Goal: Task Accomplishment & Management: Manage account settings

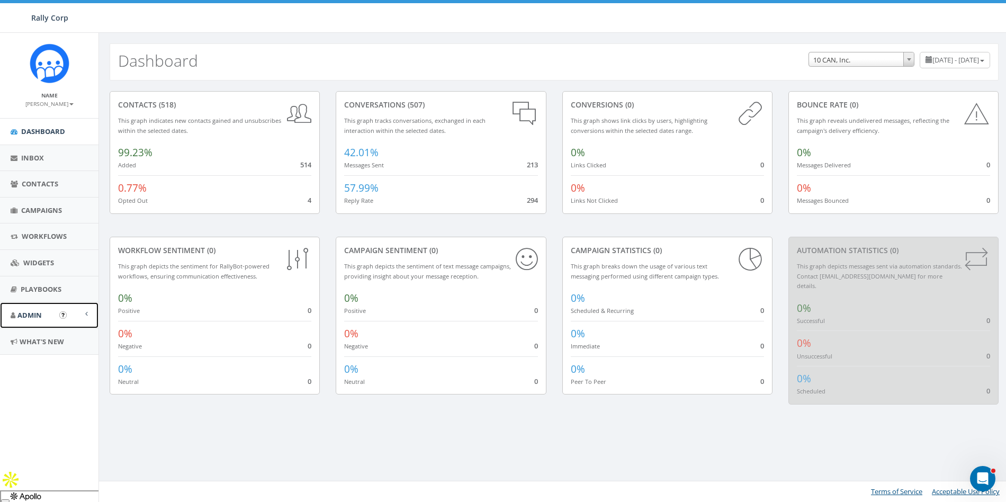
click at [33, 312] on span "Admin" at bounding box center [29, 315] width 24 height 10
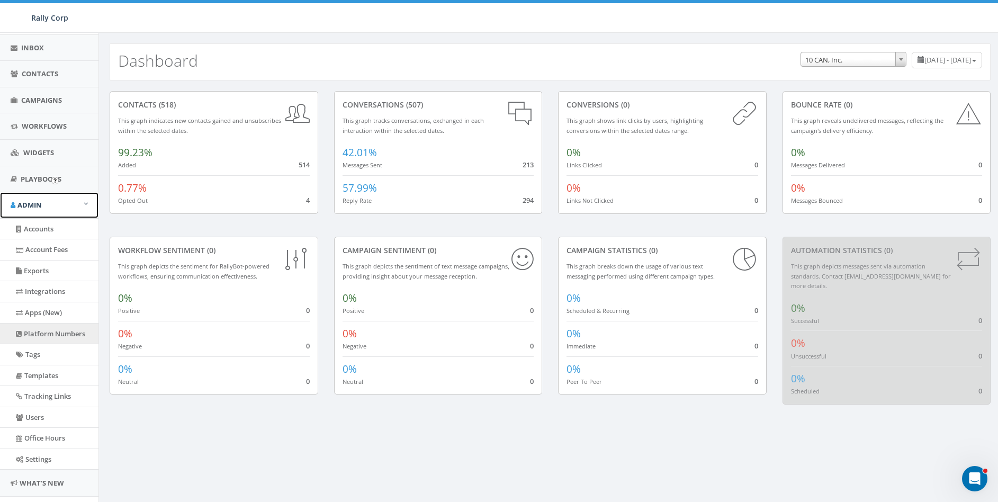
scroll to position [134, 0]
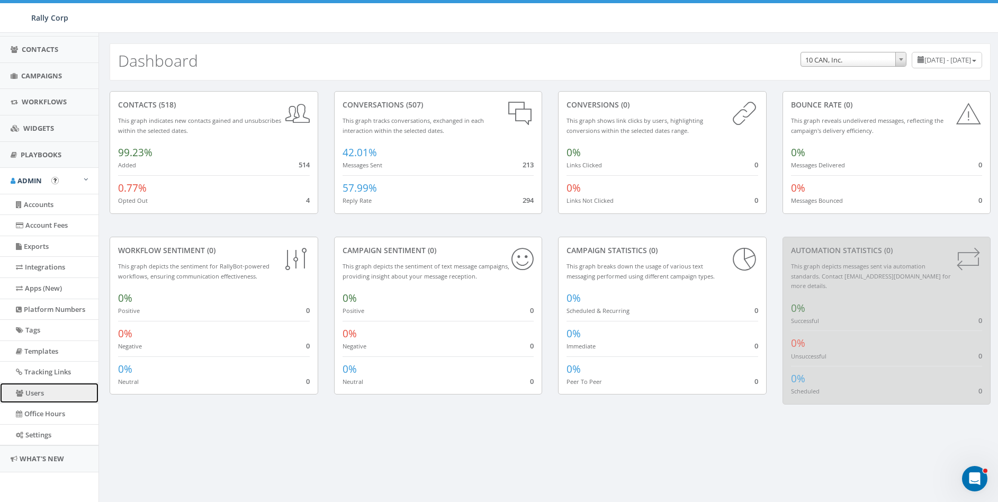
click at [40, 388] on link "Users" at bounding box center [49, 393] width 98 height 21
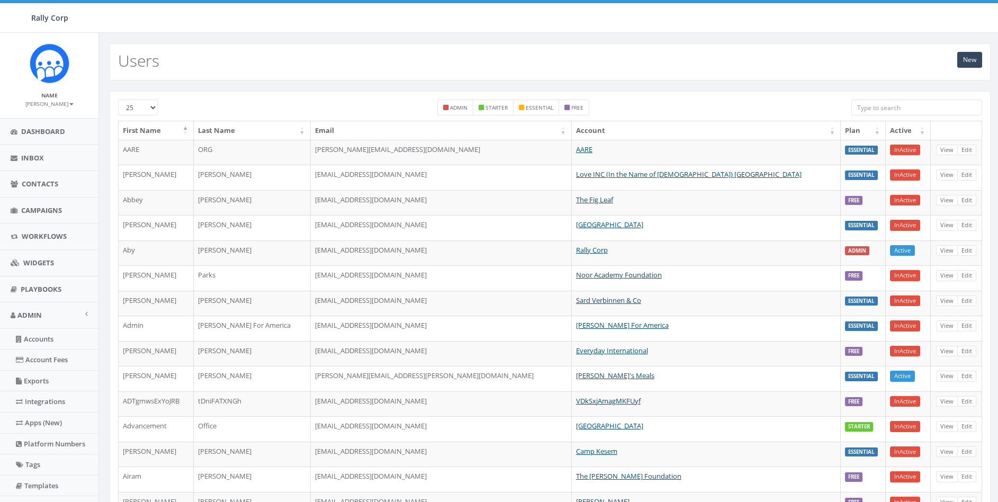
click at [890, 100] on input "search" at bounding box center [916, 108] width 131 height 16
type input "h"
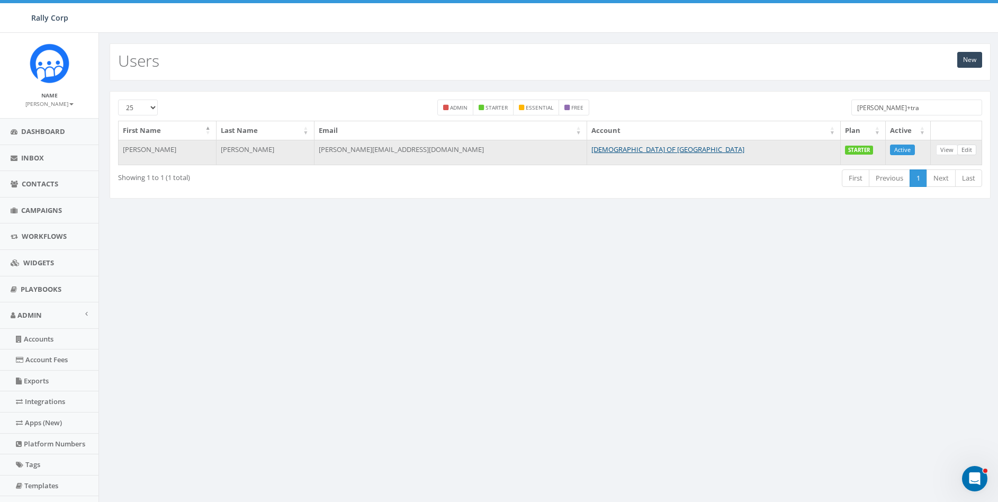
type input "james+tra"
click at [964, 152] on link "Edit" at bounding box center [966, 150] width 19 height 11
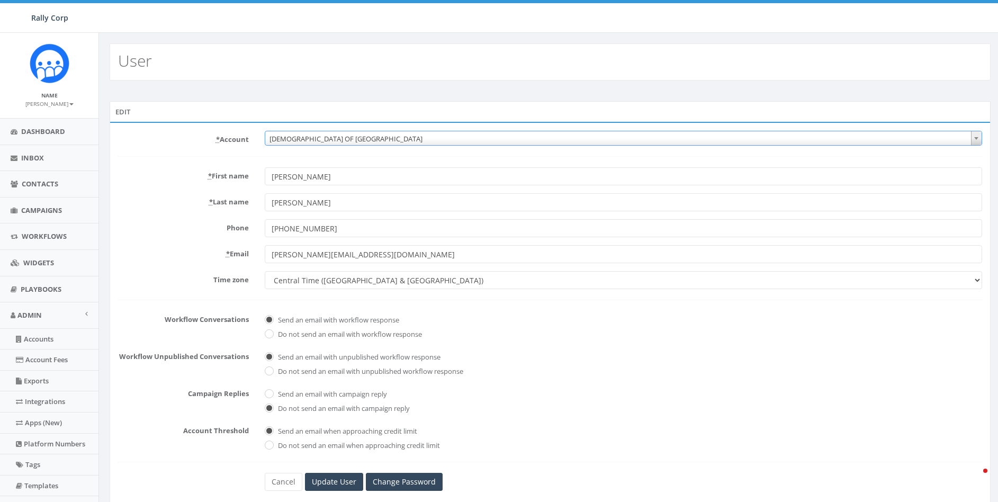
click at [374, 138] on span "[DEMOGRAPHIC_DATA] OF [GEOGRAPHIC_DATA]" at bounding box center [623, 138] width 716 height 15
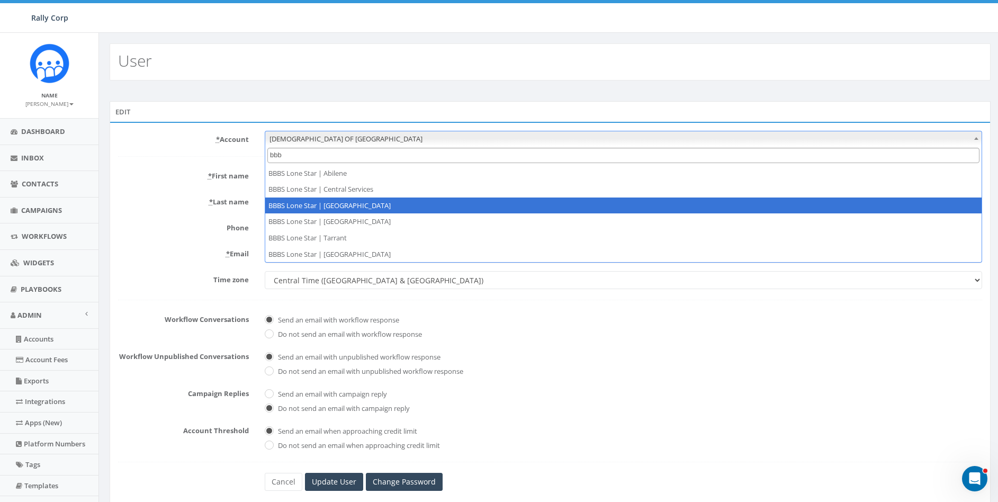
type input "bbb"
select select "1365"
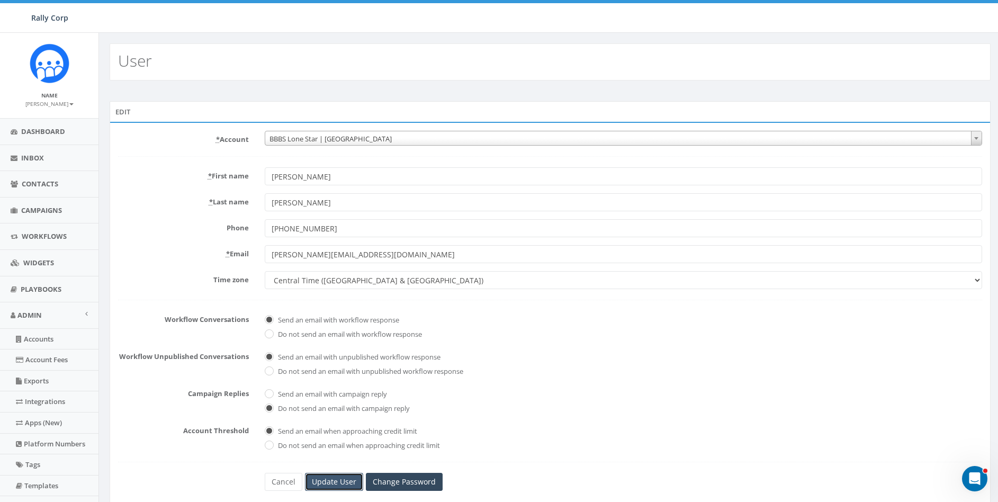
click at [336, 481] on input "Update User" at bounding box center [334, 482] width 58 height 18
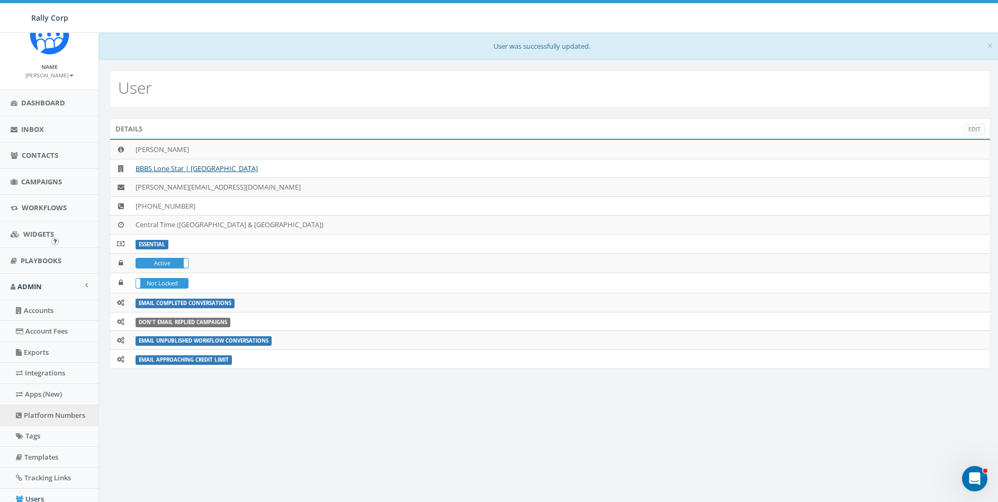
scroll to position [75, 0]
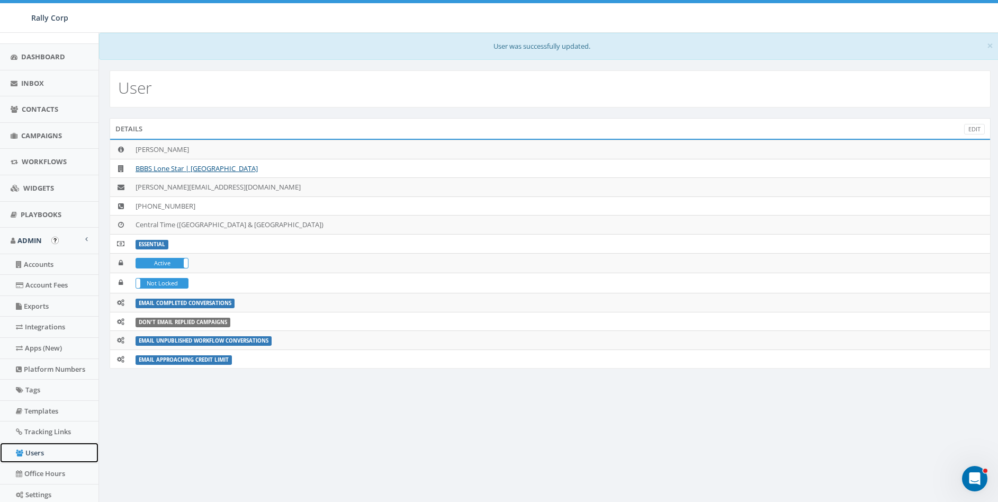
click at [42, 452] on link "Users" at bounding box center [49, 453] width 98 height 21
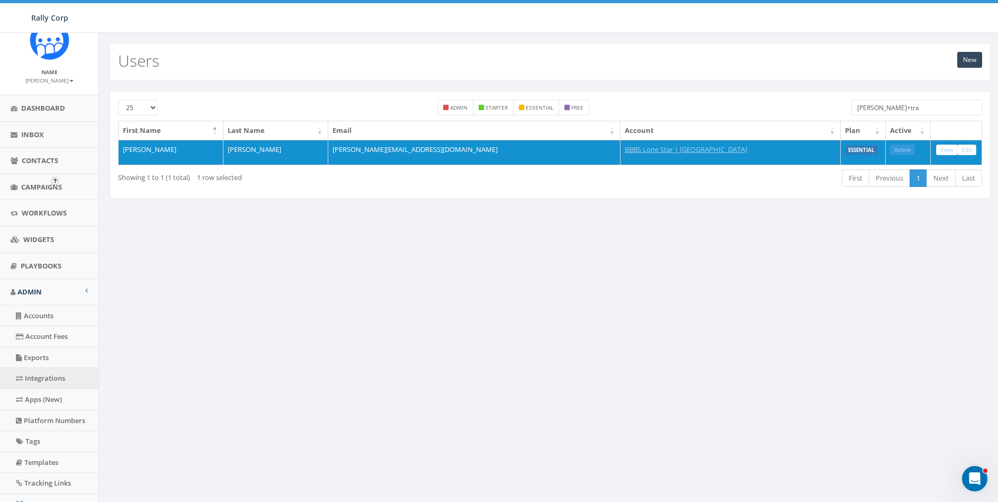
scroll to position [134, 0]
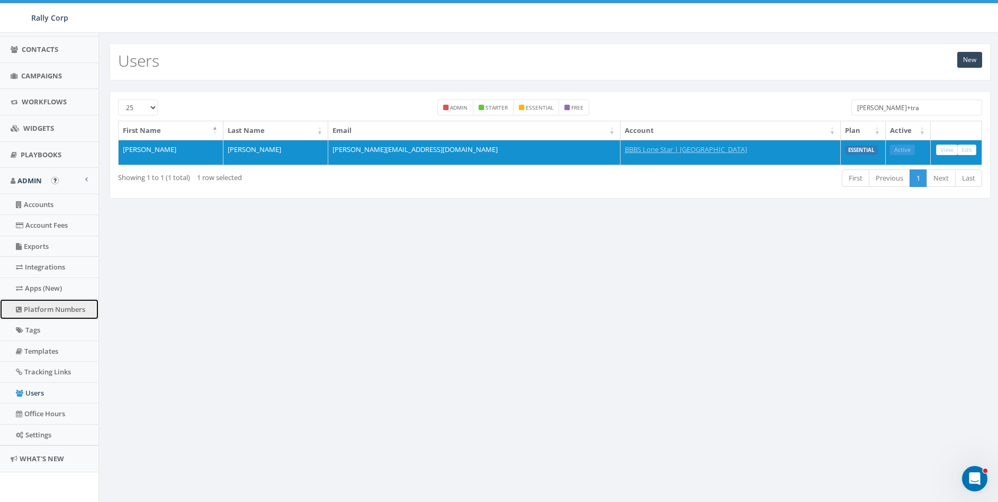
click at [34, 306] on link "Platform Numbers" at bounding box center [49, 309] width 98 height 21
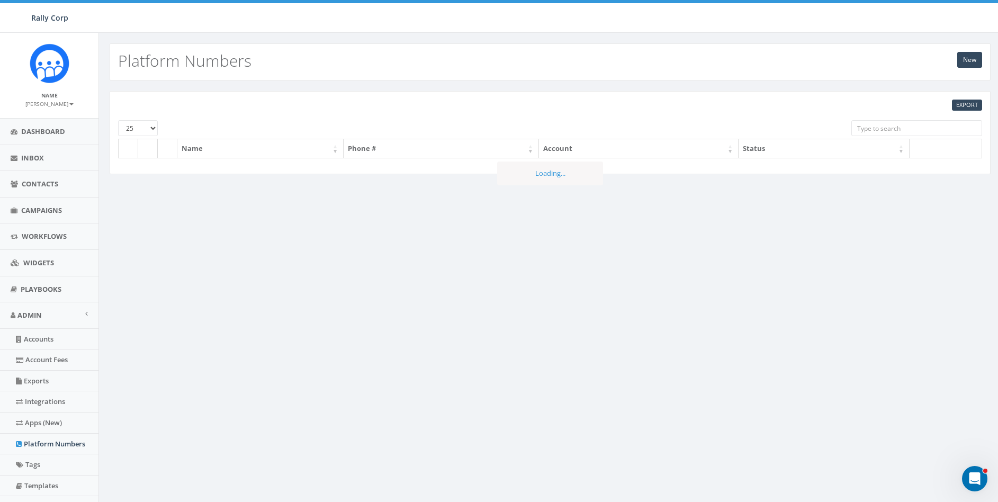
click at [916, 126] on input "search" at bounding box center [916, 128] width 131 height 16
paste input "8668645451"
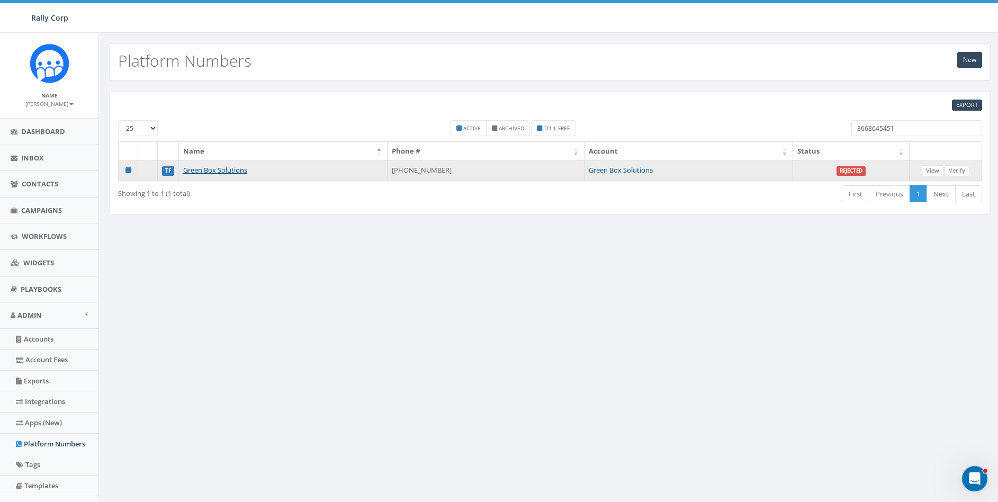
type input "8668645451"
click at [624, 170] on link "Green Box Solutions" at bounding box center [621, 170] width 64 height 10
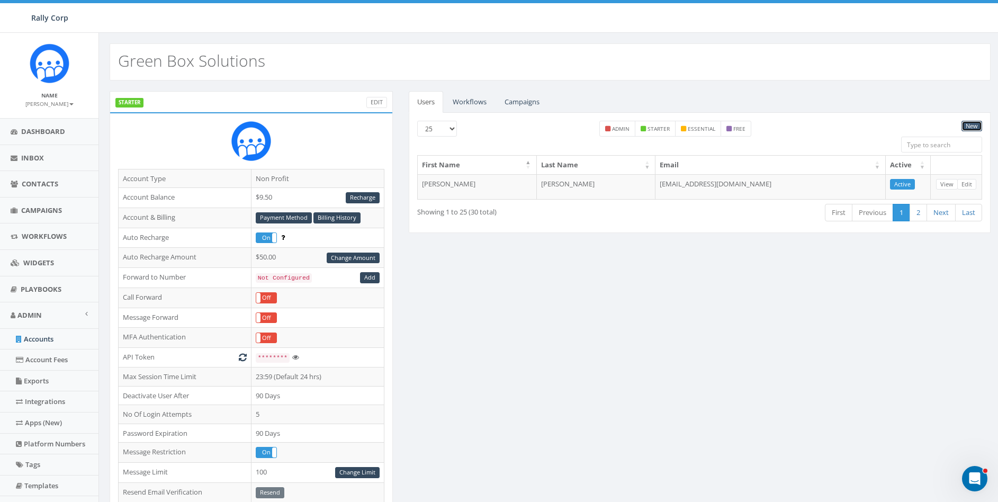
click at [976, 125] on link "New" at bounding box center [971, 126] width 21 height 11
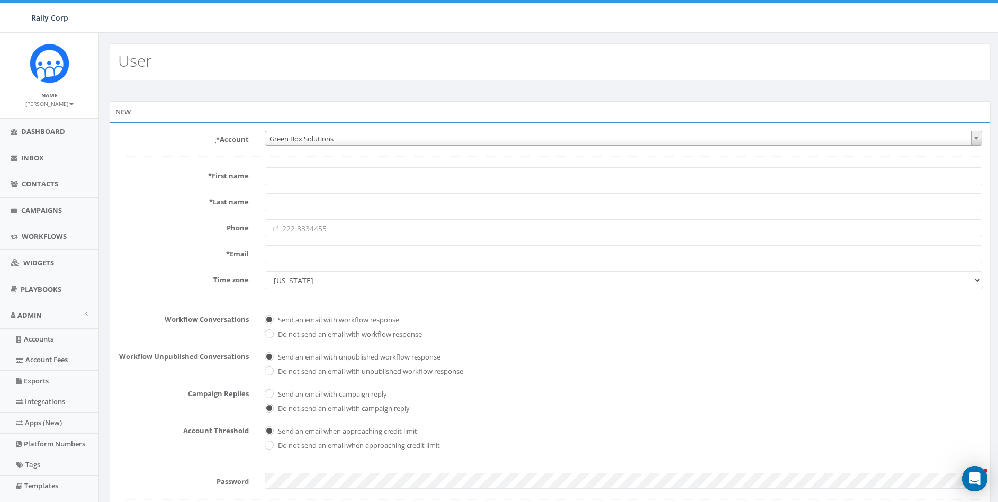
click at [137, 194] on label "* Last name" at bounding box center [183, 200] width 147 height 14
click at [265, 194] on input "* Last name" at bounding box center [623, 202] width 717 height 18
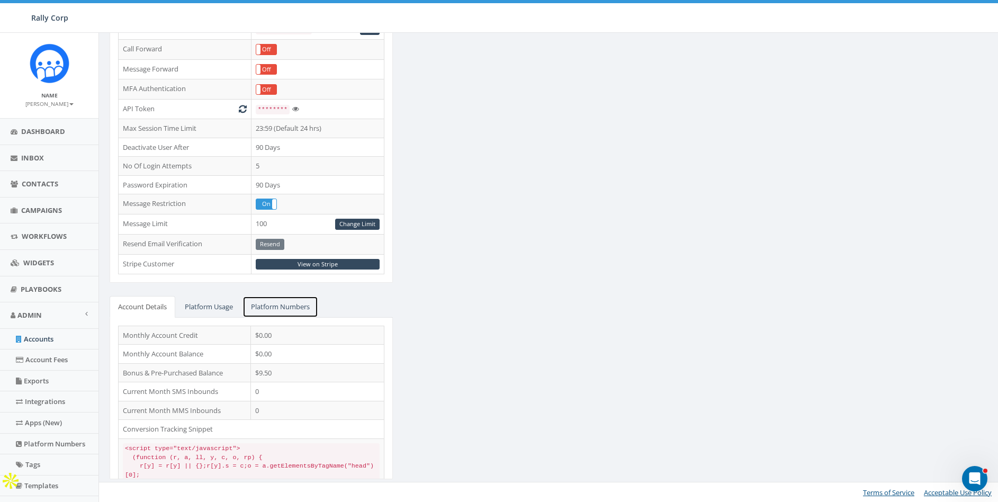
click at [283, 302] on link "Platform Numbers" at bounding box center [280, 307] width 76 height 22
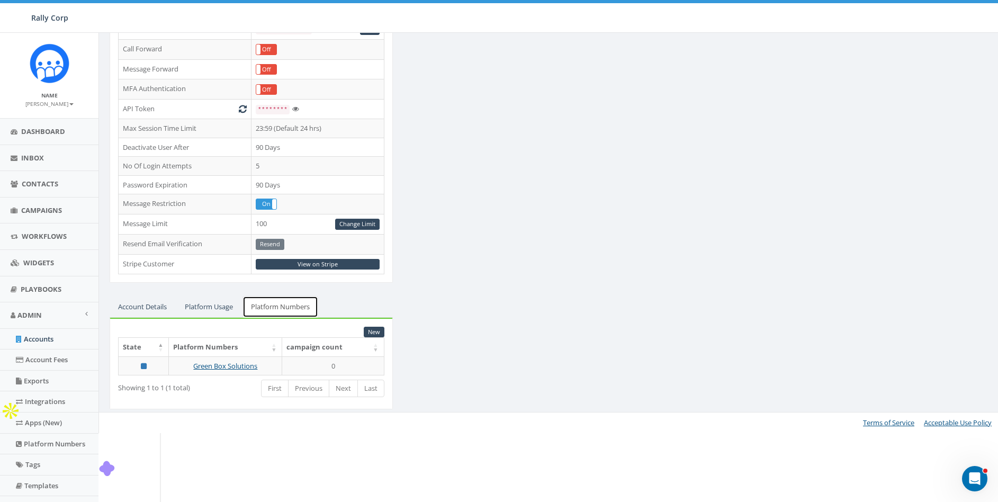
scroll to position [179, 0]
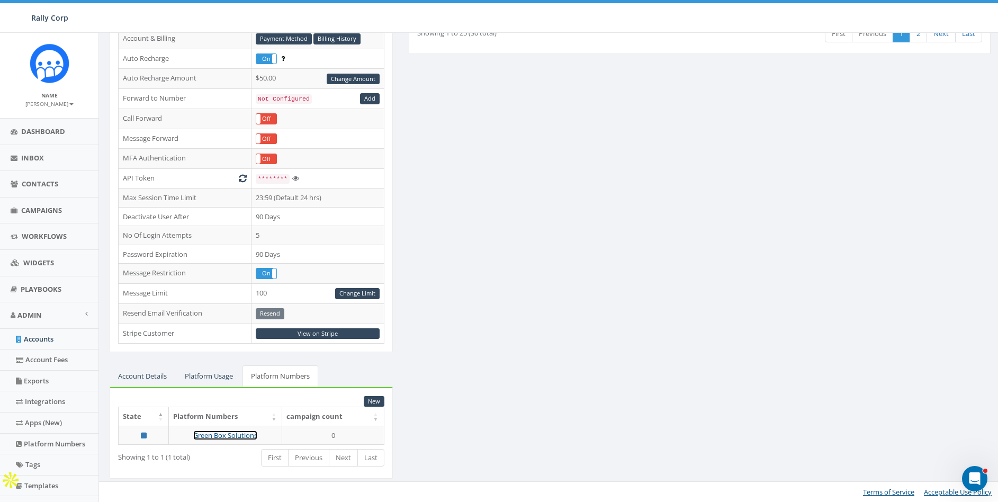
click at [232, 437] on link "Green Box Solutions" at bounding box center [225, 435] width 64 height 10
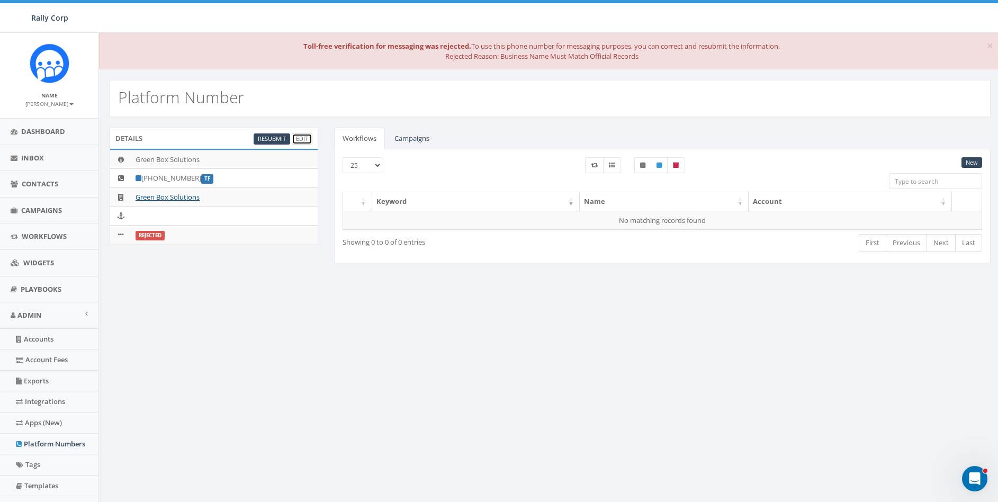
click at [297, 138] on link "Edit" at bounding box center [302, 138] width 21 height 11
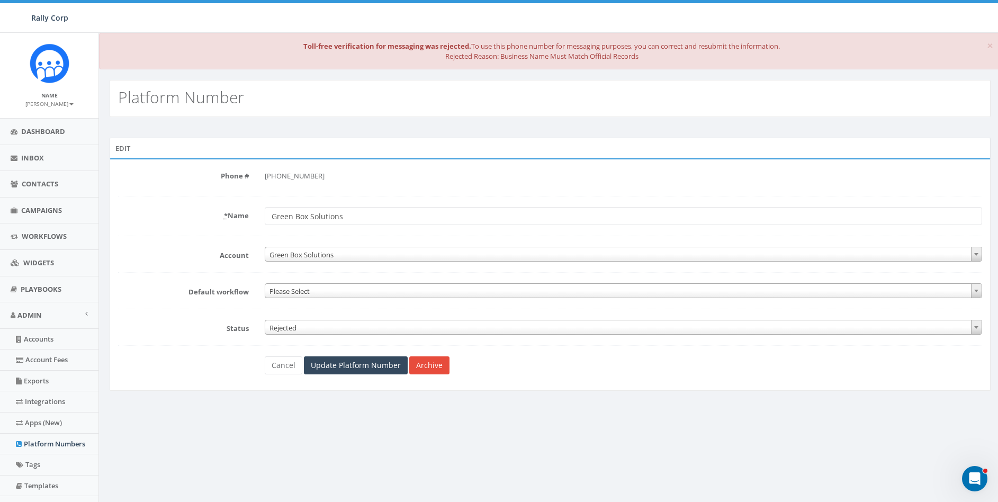
drag, startPoint x: 284, startPoint y: 326, endPoint x: 290, endPoint y: 329, distance: 6.9
click at [284, 326] on span "Rejected" at bounding box center [623, 327] width 716 height 15
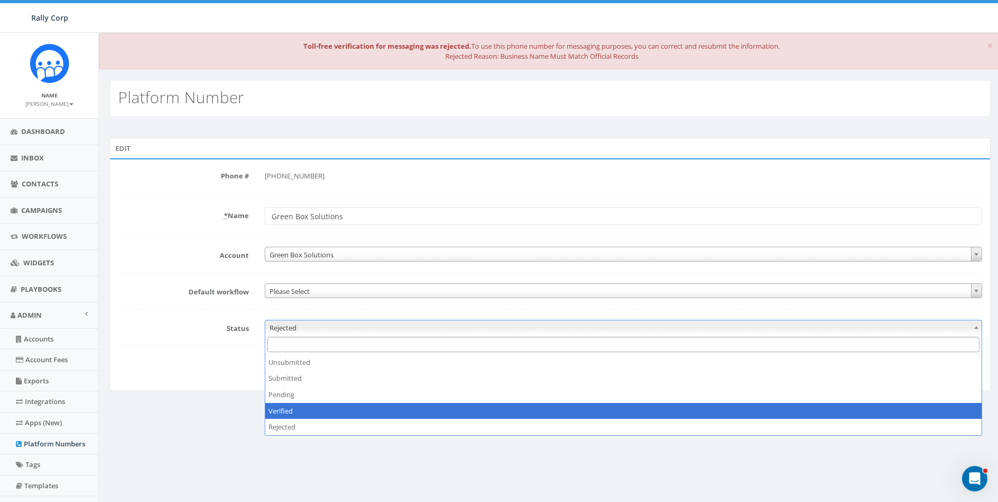
select select "3"
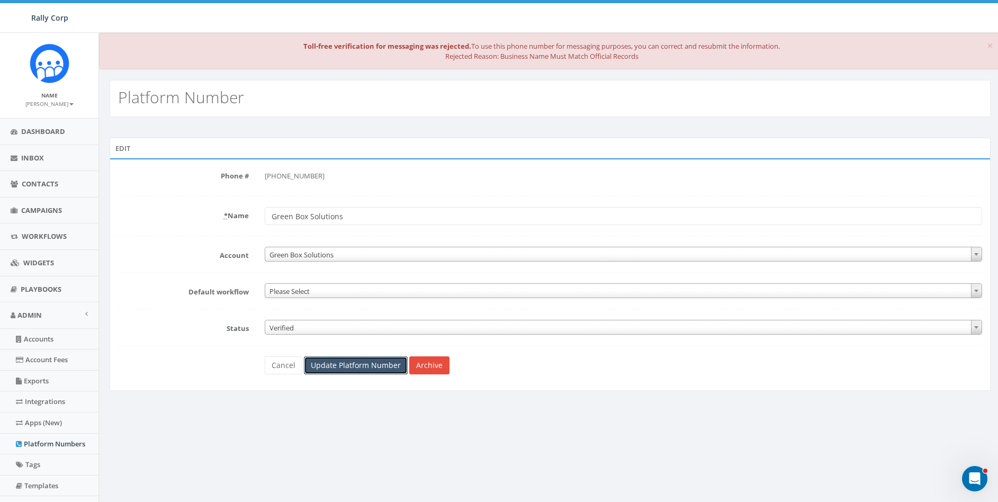
click at [355, 366] on input "Update Platform Number" at bounding box center [356, 365] width 104 height 18
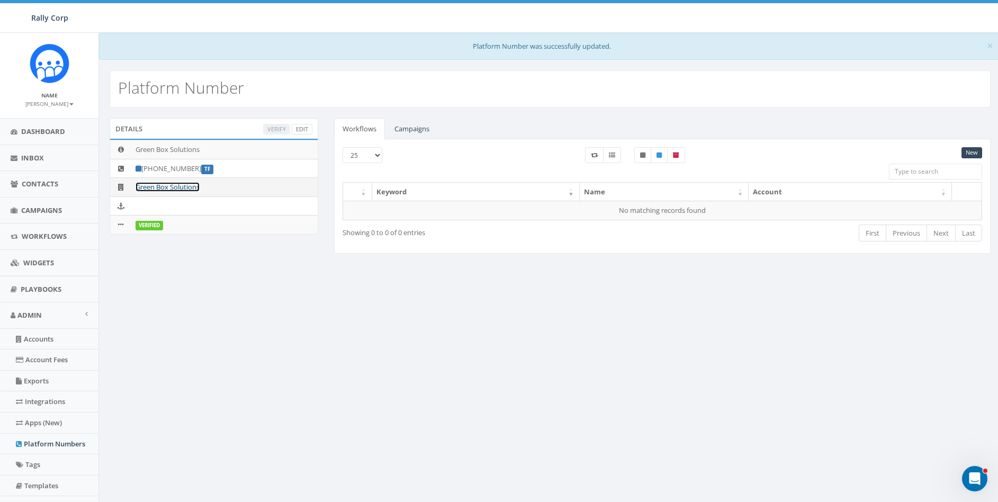
click at [160, 183] on link "Green Box Solutions" at bounding box center [168, 187] width 64 height 10
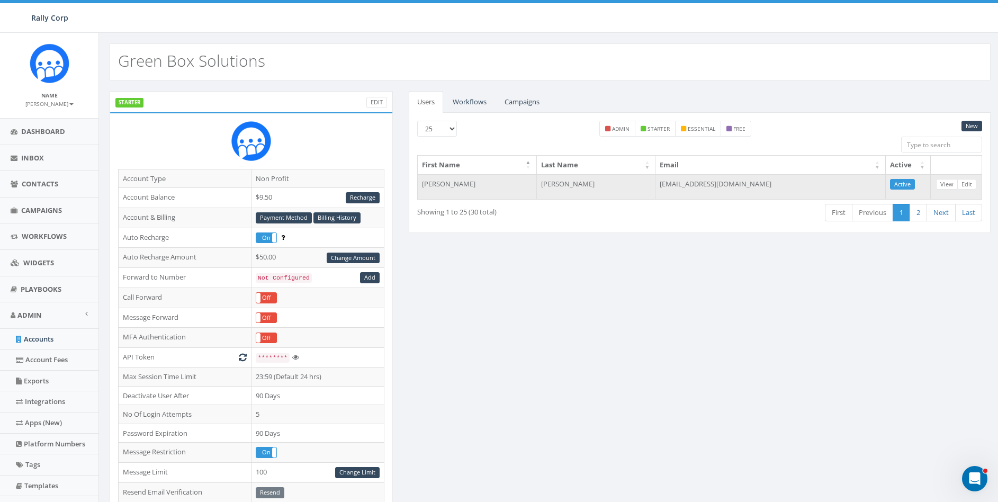
click at [682, 180] on td "[EMAIL_ADDRESS][DOMAIN_NAME]" at bounding box center [770, 186] width 230 height 25
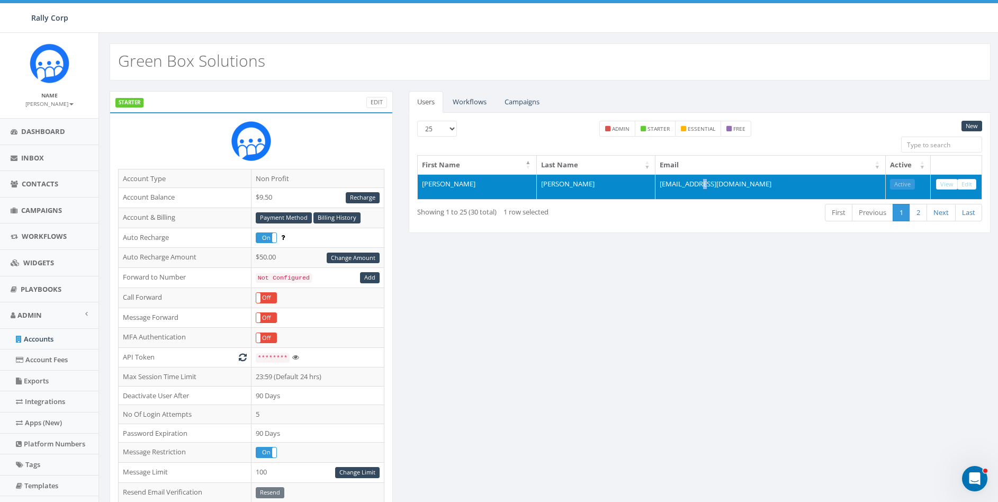
click at [682, 180] on td "[EMAIL_ADDRESS][DOMAIN_NAME]" at bounding box center [770, 186] width 230 height 25
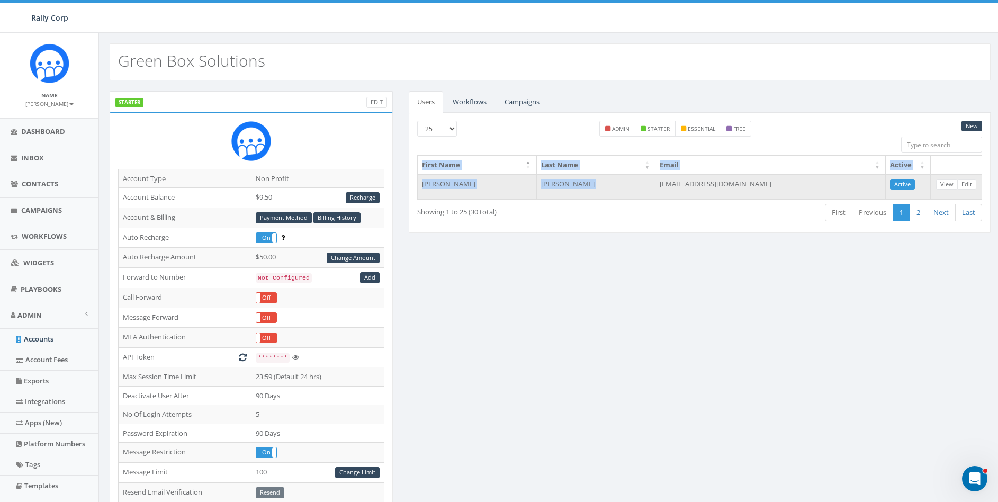
click at [682, 180] on td "erinwelborn@greenboxsolutions.org" at bounding box center [770, 186] width 230 height 25
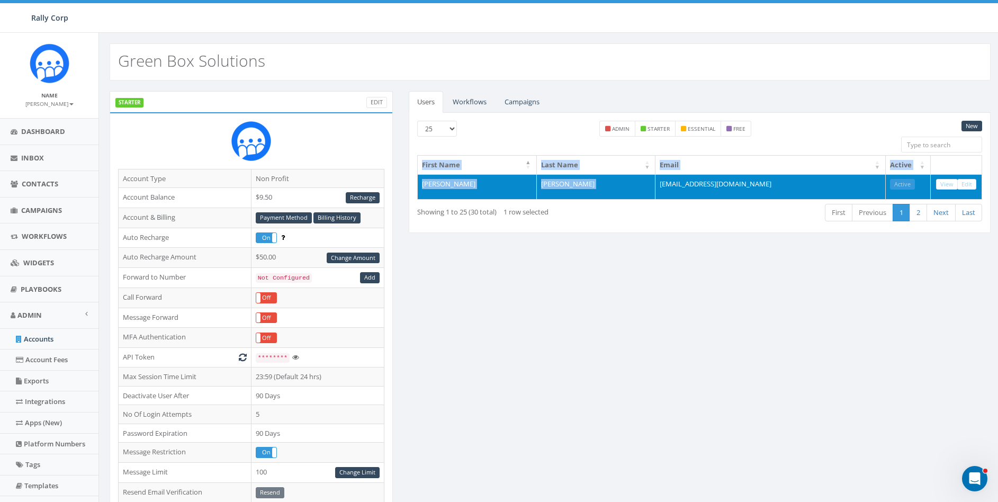
copy table "First Name Last Name Email Active Erin Welborn"
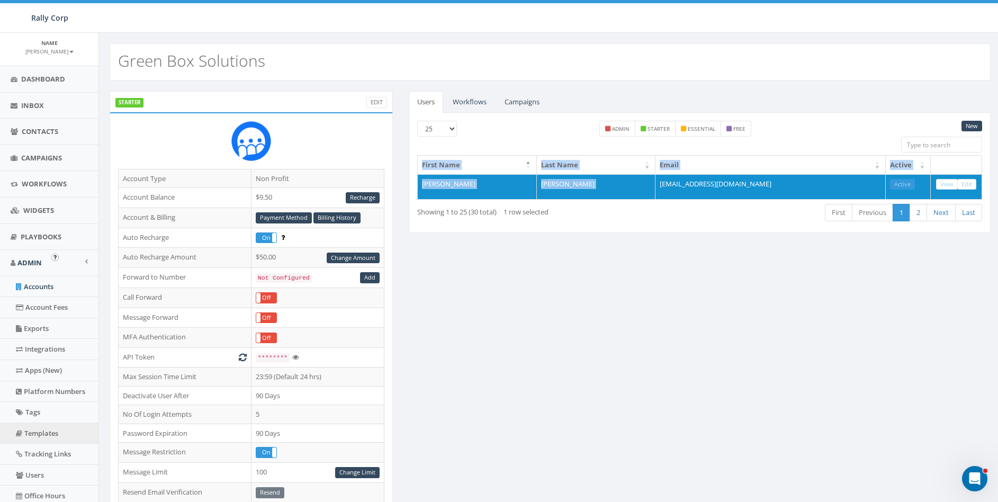
scroll to position [58, 0]
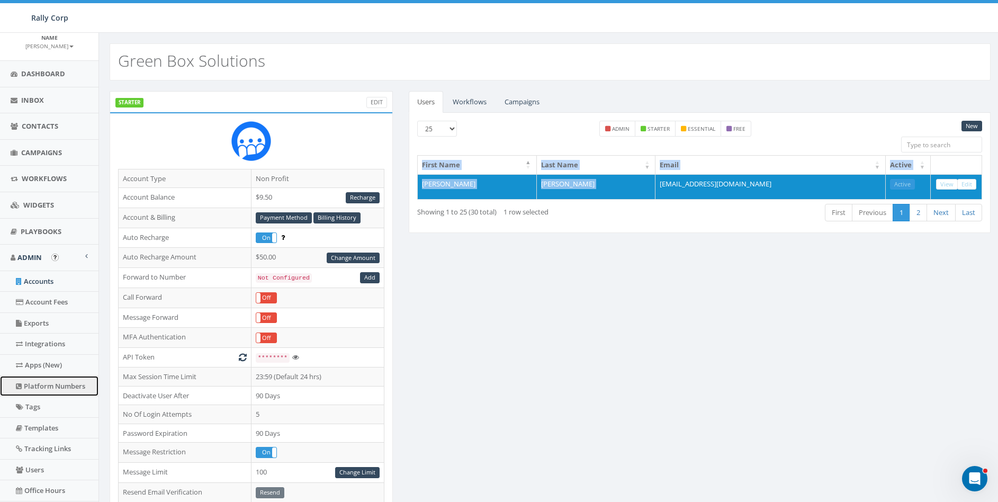
click at [34, 386] on link "Platform Numbers" at bounding box center [49, 386] width 98 height 21
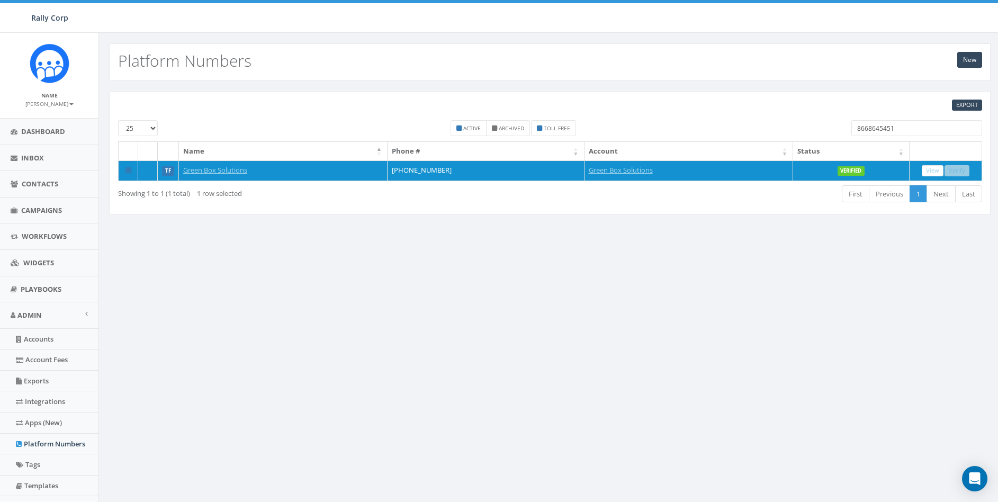
click at [877, 132] on input "8668645451" at bounding box center [916, 128] width 131 height 16
paste input "19377525690"
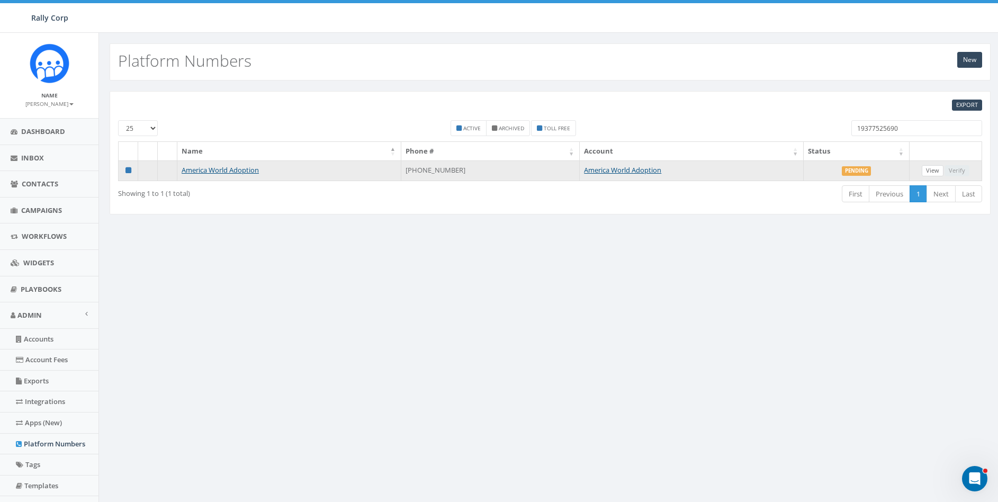
type input "19377525690"
click at [931, 169] on link "View" at bounding box center [933, 170] width 22 height 11
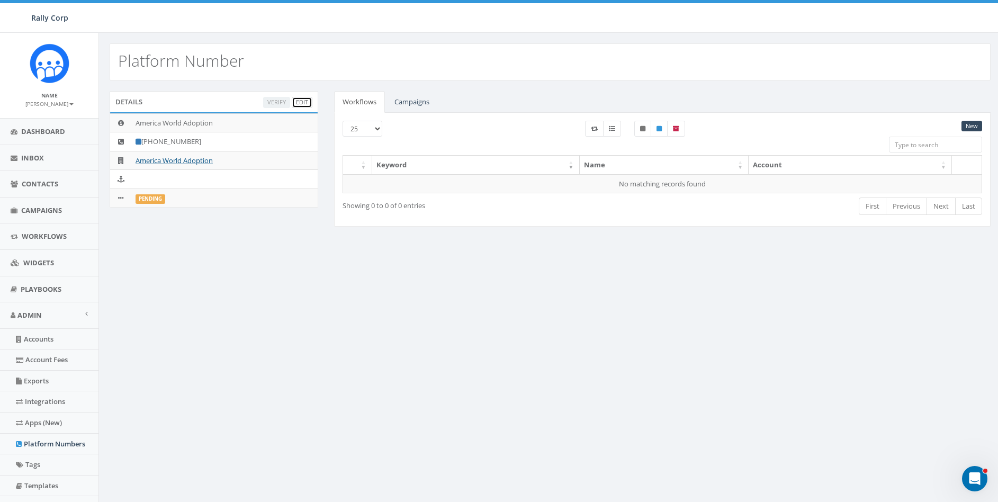
click at [302, 100] on link "Edit" at bounding box center [302, 102] width 21 height 11
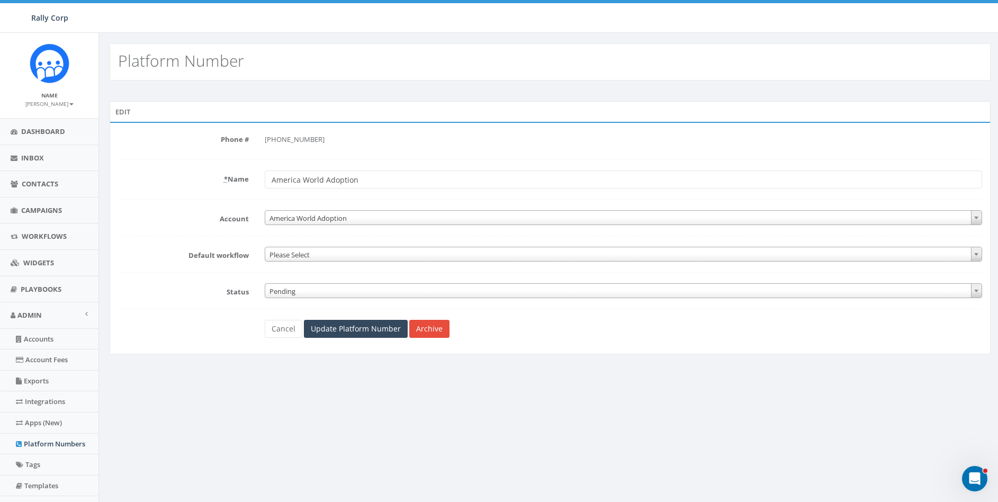
click at [288, 289] on span "Pending" at bounding box center [623, 291] width 716 height 15
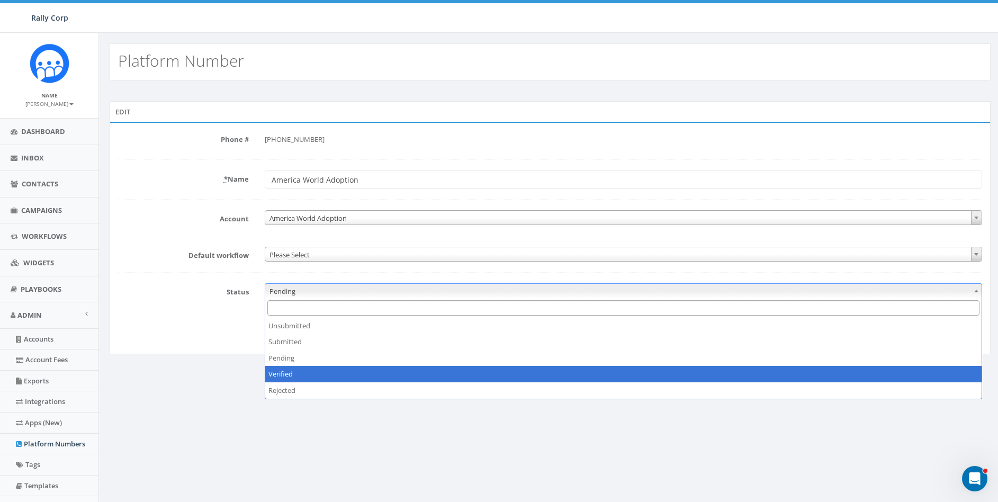
select select "3"
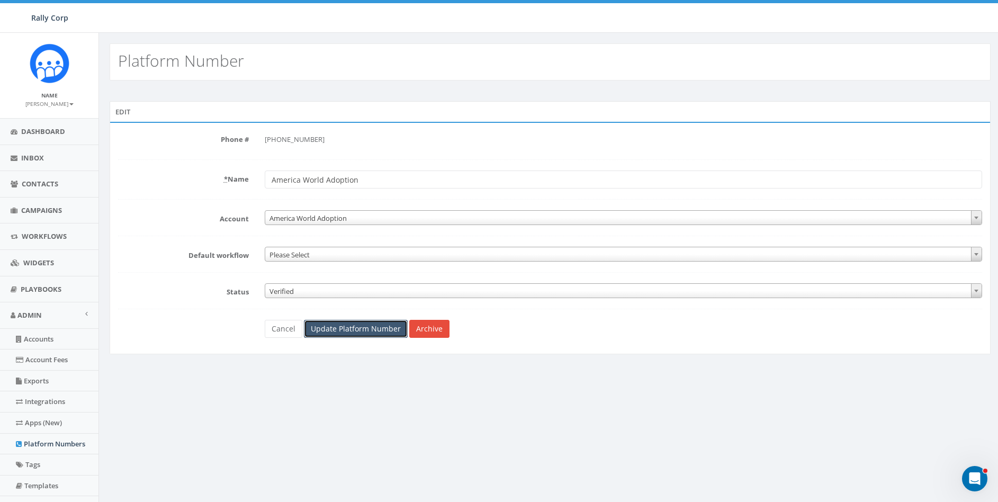
click at [314, 331] on input "Update Platform Number" at bounding box center [356, 329] width 104 height 18
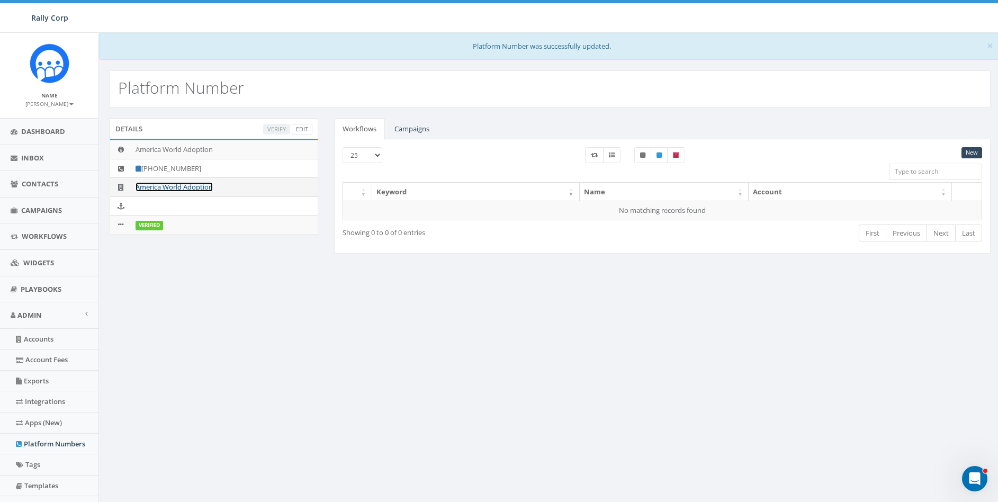
click at [188, 188] on link "America World Adoption" at bounding box center [174, 187] width 77 height 10
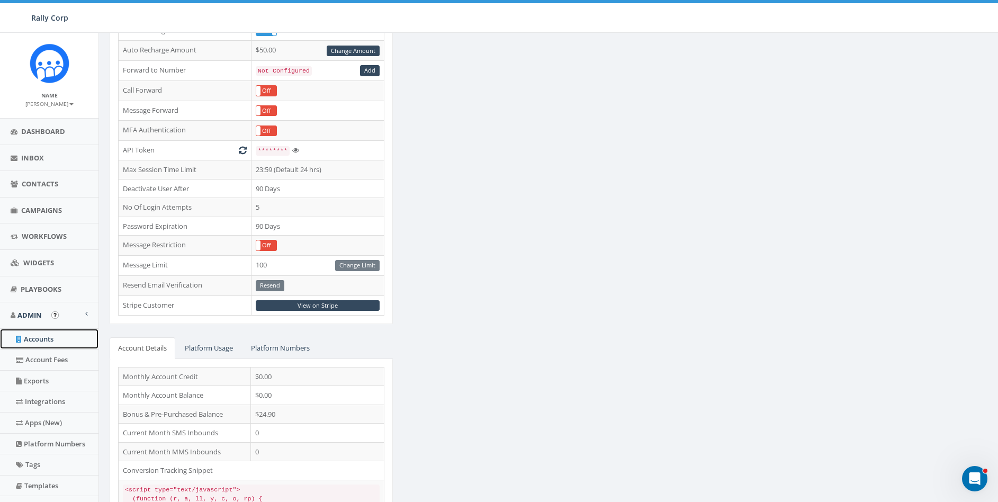
click at [32, 346] on link "Accounts" at bounding box center [49, 339] width 98 height 21
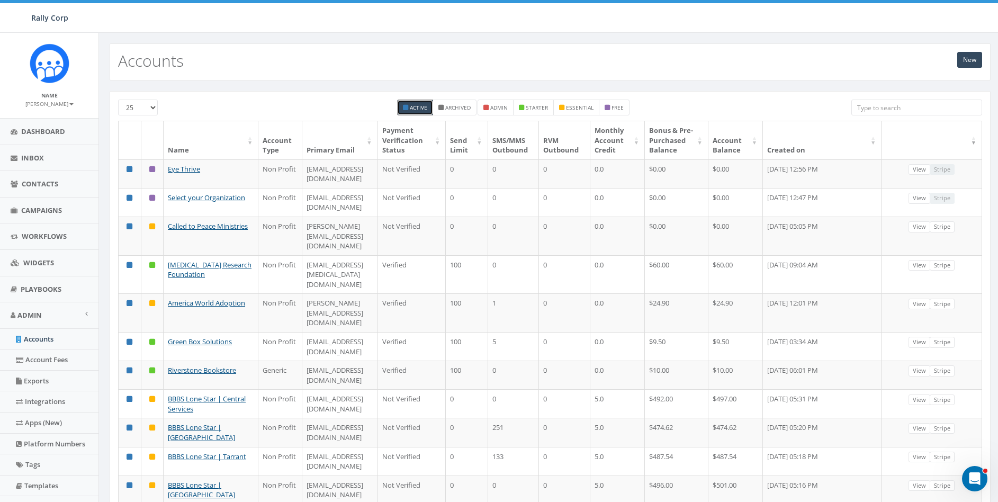
click at [904, 103] on input "search" at bounding box center [916, 108] width 131 height 16
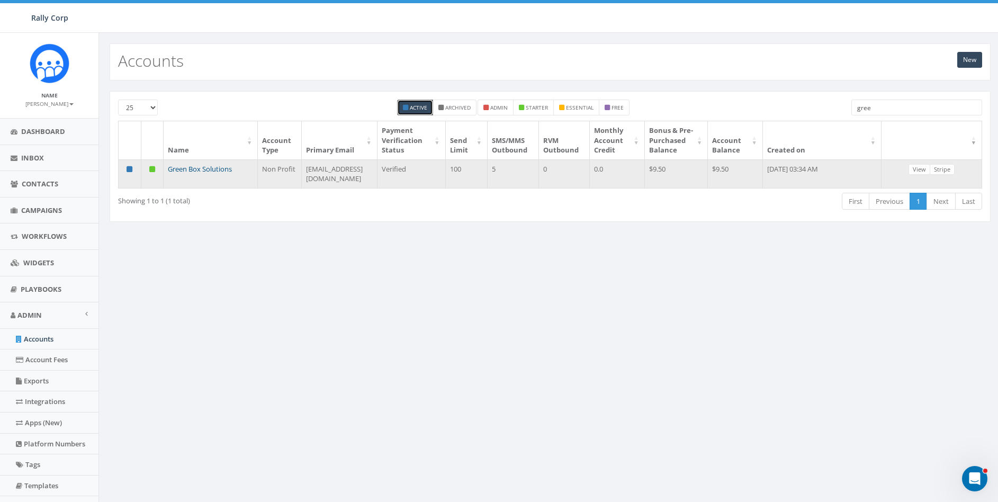
type input "gree"
click at [211, 174] on link "Green Box Solutions" at bounding box center [200, 169] width 64 height 10
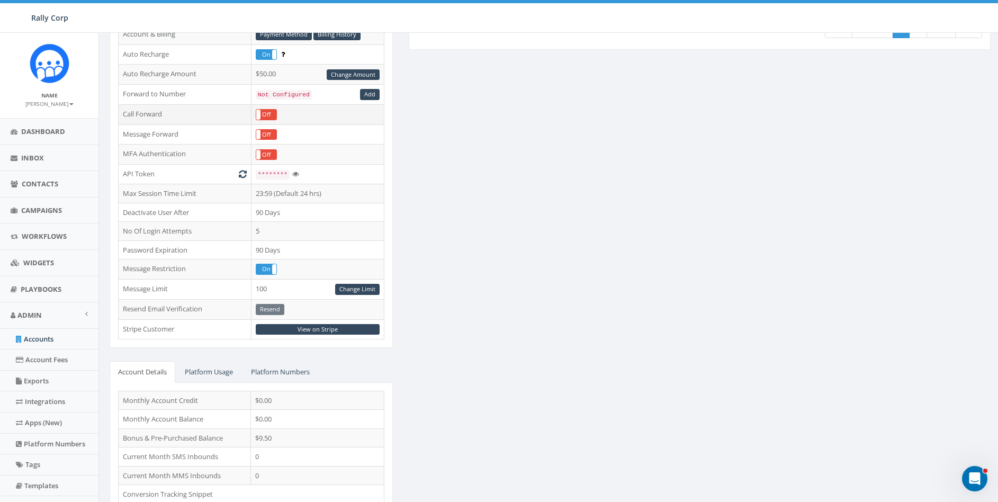
scroll to position [210, 0]
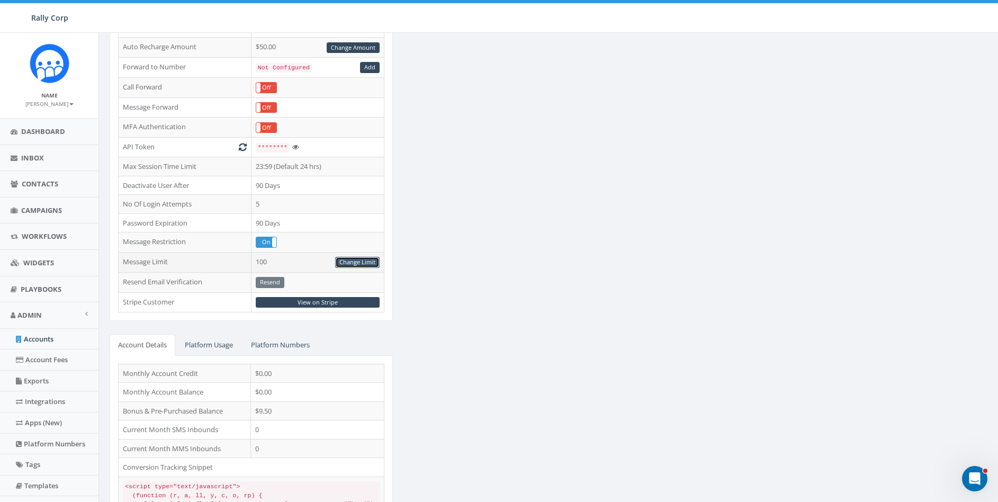
click at [351, 261] on link "Change Limit" at bounding box center [357, 262] width 44 height 11
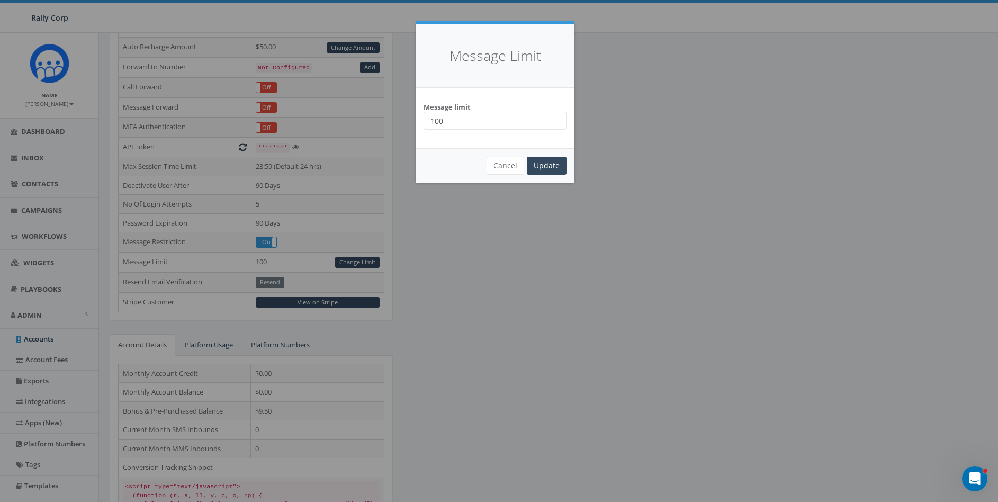
click at [492, 120] on input "100" at bounding box center [494, 121] width 143 height 18
type input "100000"
click at [478, 121] on input "Message limit" at bounding box center [494, 121] width 143 height 18
paste input "100000"
type input "10000"
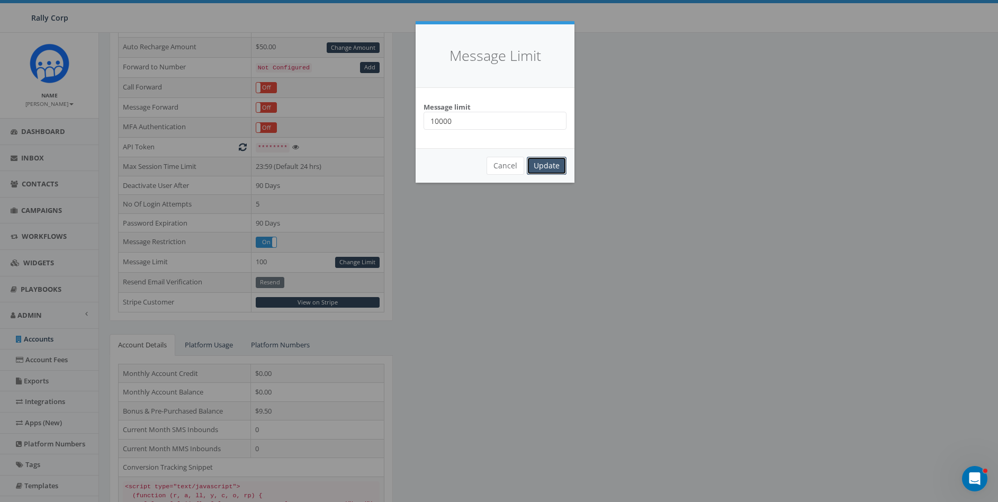
click at [536, 164] on input "Update" at bounding box center [547, 166] width 40 height 18
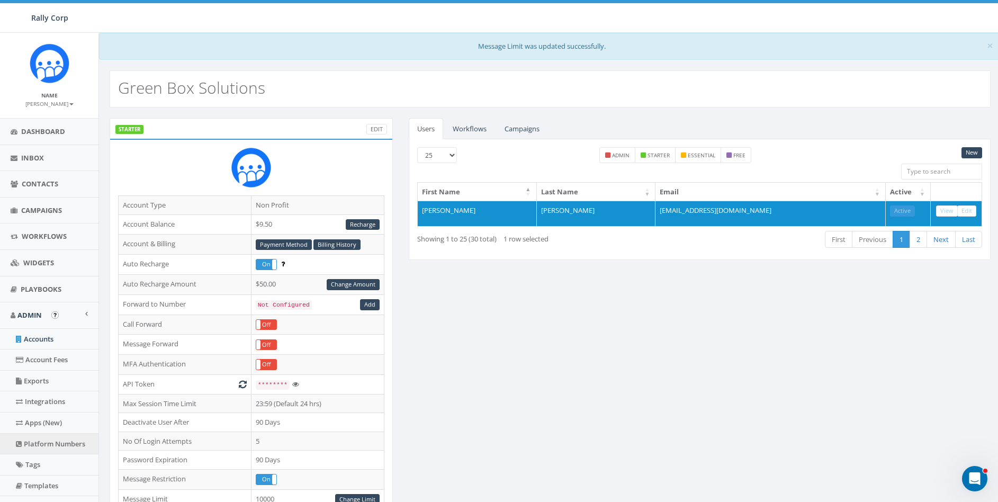
scroll to position [86, 0]
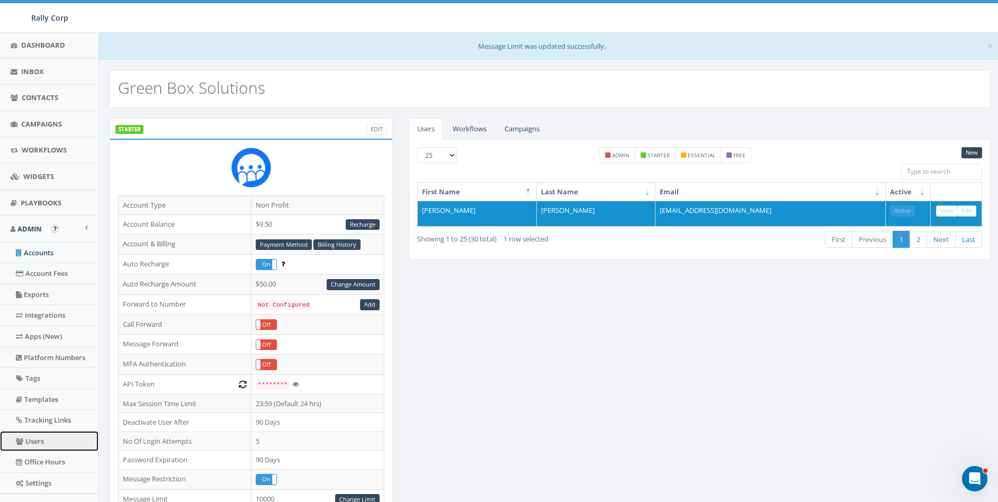
click at [31, 439] on link "Users" at bounding box center [49, 441] width 98 height 21
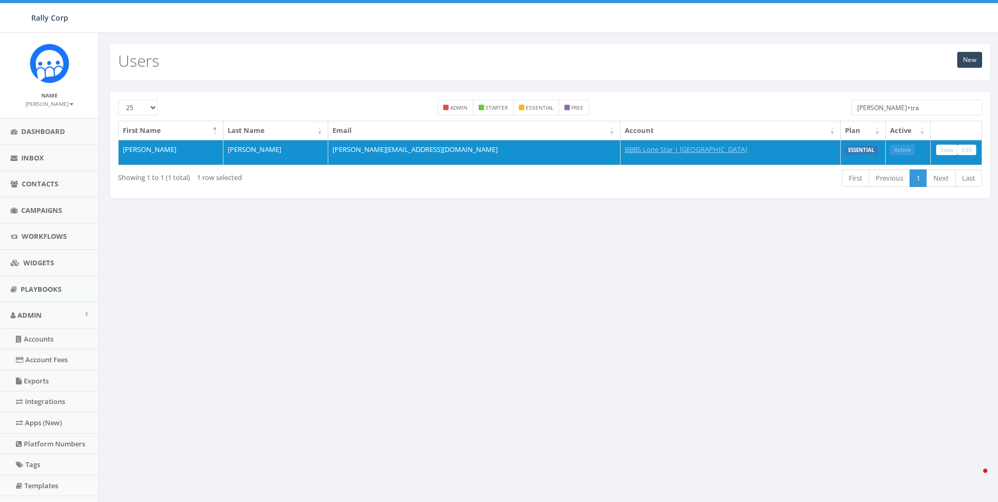
click at [902, 106] on input "[PERSON_NAME]+tra" at bounding box center [916, 108] width 131 height 16
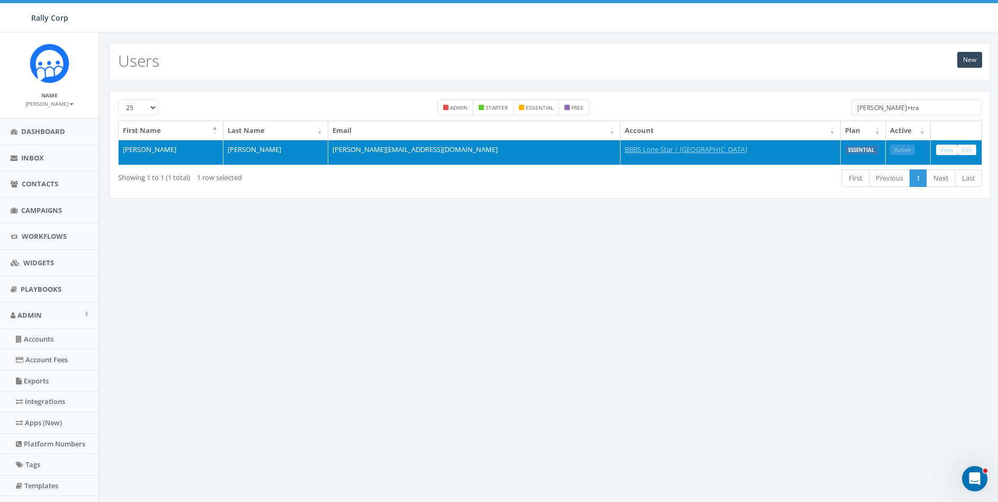
click at [976, 151] on td "View Edit" at bounding box center [956, 152] width 51 height 25
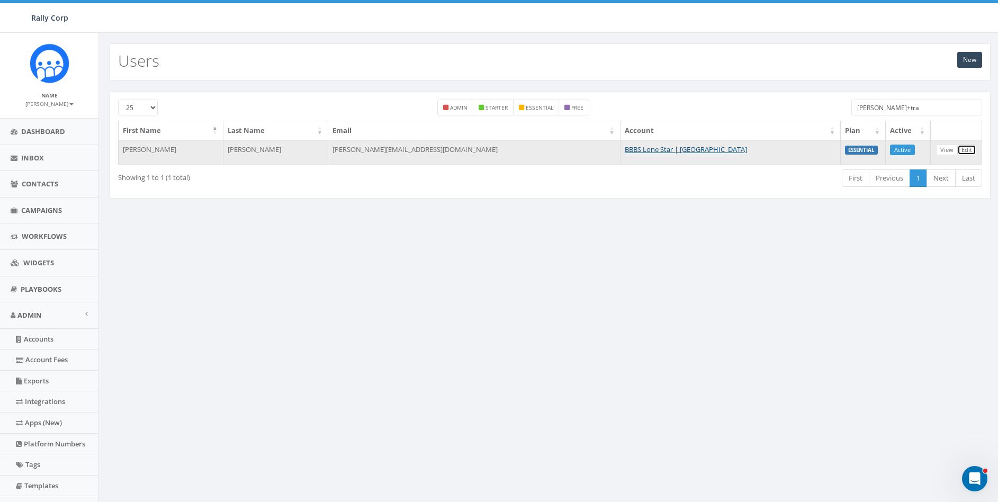
click at [971, 151] on link "Edit" at bounding box center [966, 150] width 19 height 11
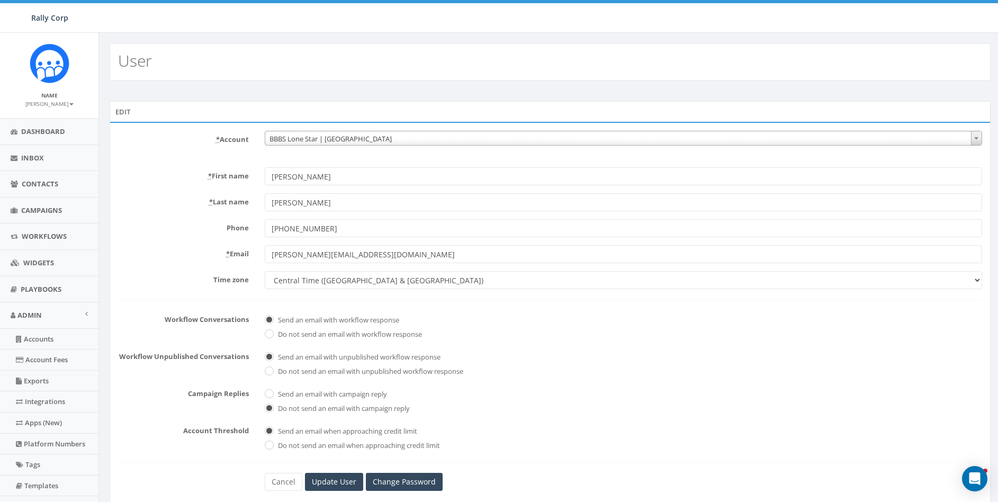
click at [389, 137] on span "BBBS Lone Star | [GEOGRAPHIC_DATA]" at bounding box center [623, 138] width 716 height 15
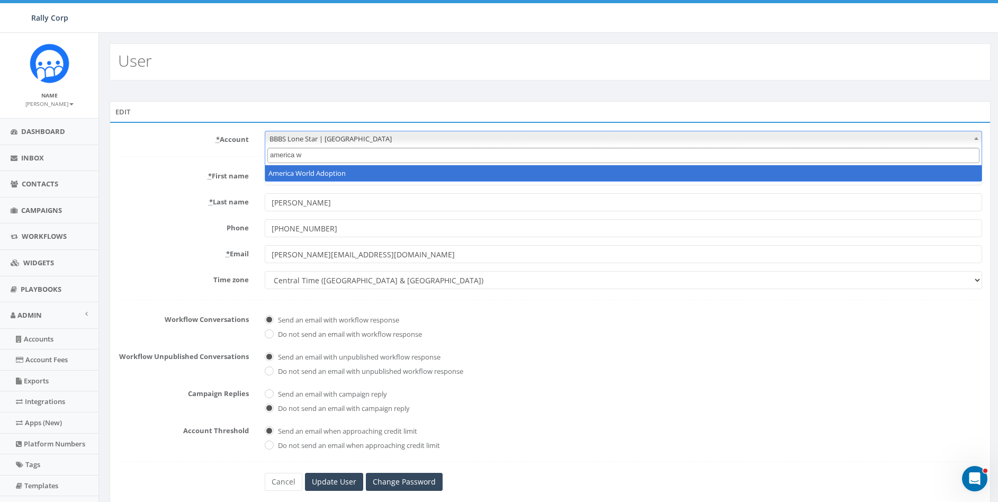
type input "america wo"
select select "1380"
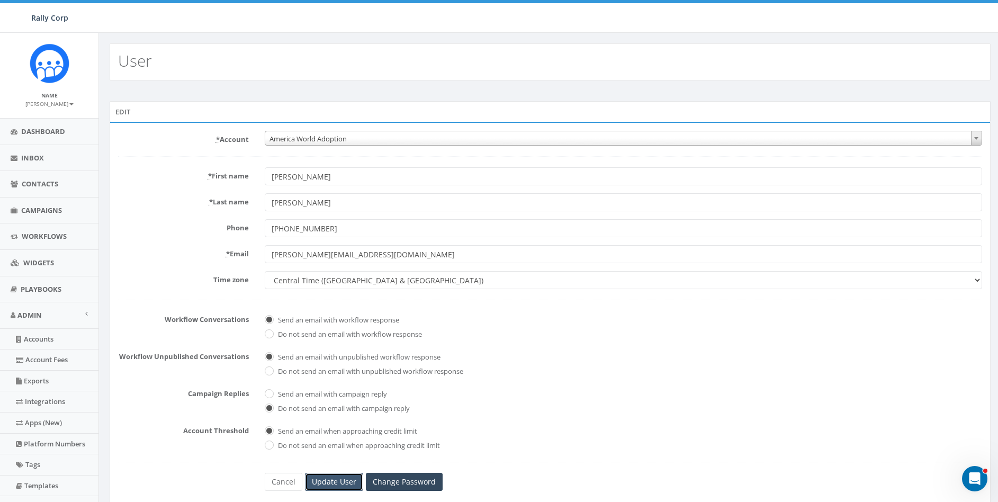
click at [330, 483] on input "Update User" at bounding box center [334, 482] width 58 height 18
